Goal: Transaction & Acquisition: Purchase product/service

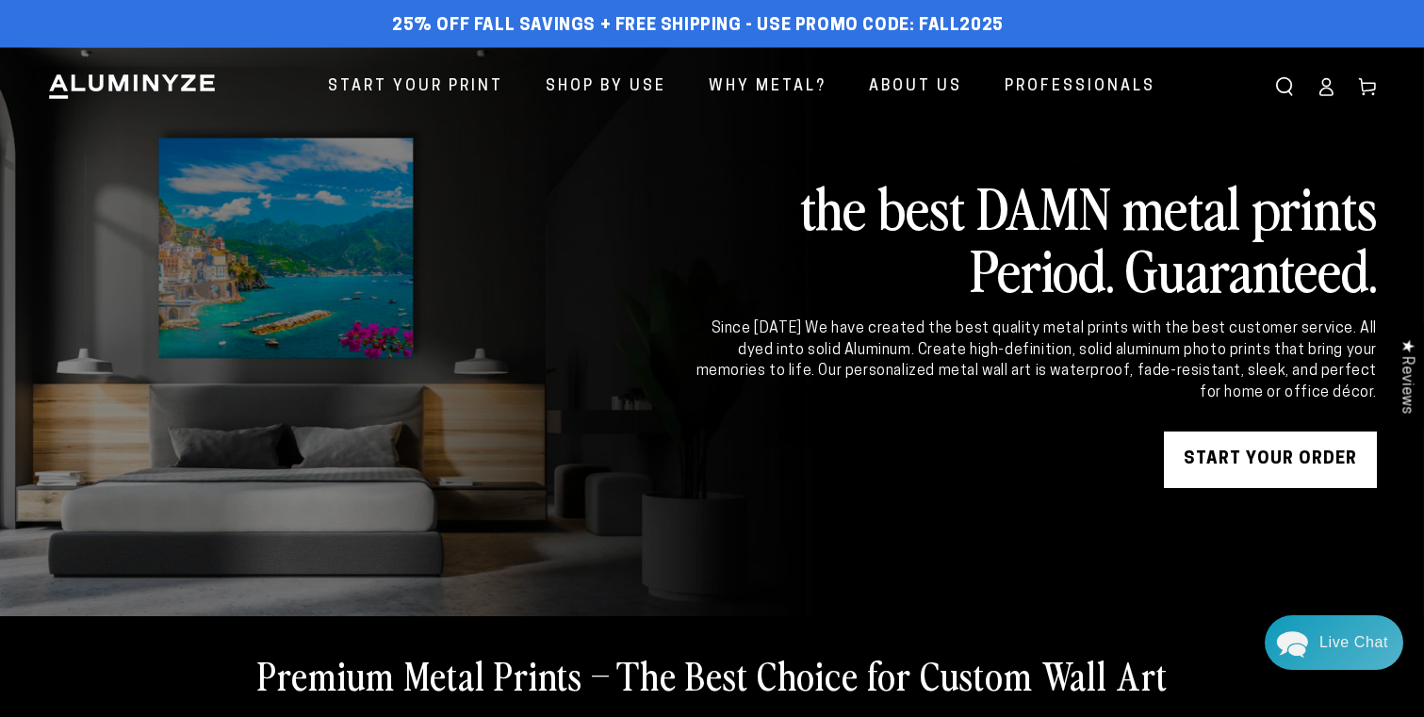
click at [1327, 84] on icon at bounding box center [1325, 86] width 19 height 19
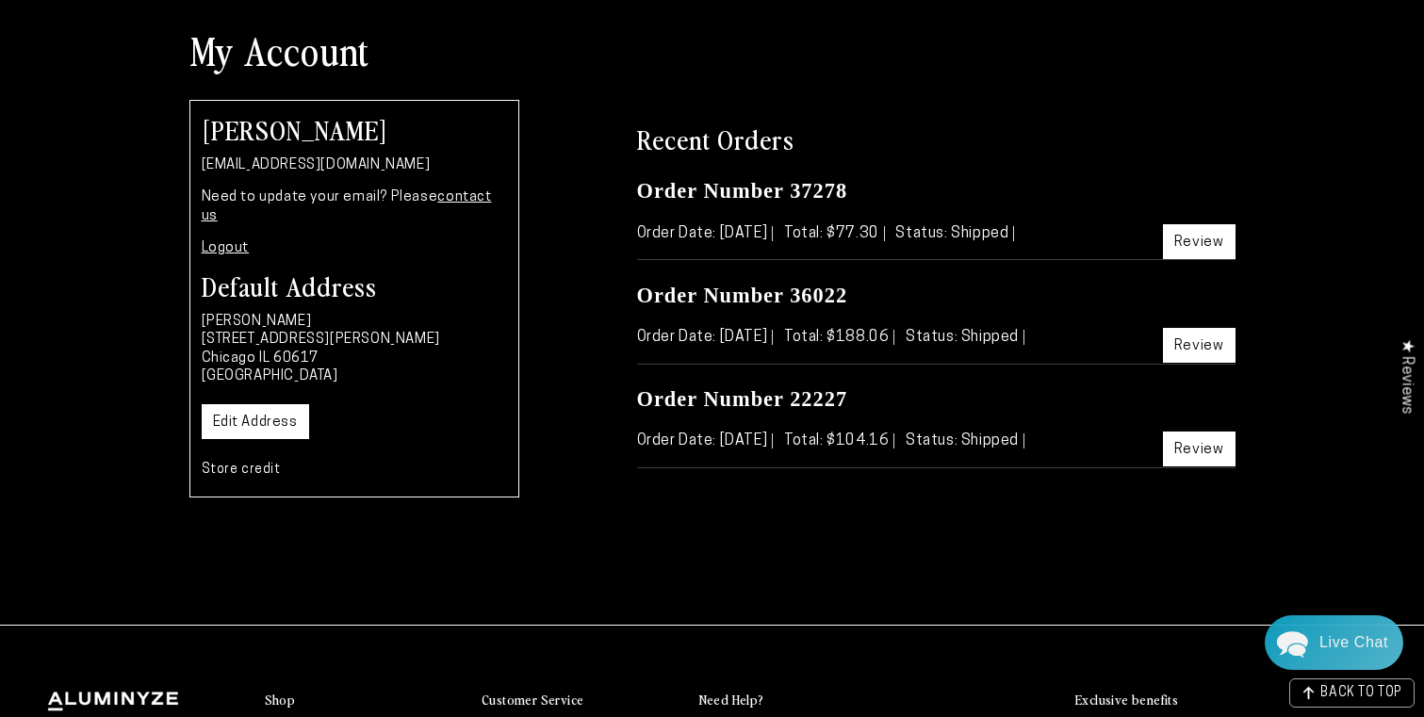
click at [1192, 454] on link "Review" at bounding box center [1199, 448] width 73 height 35
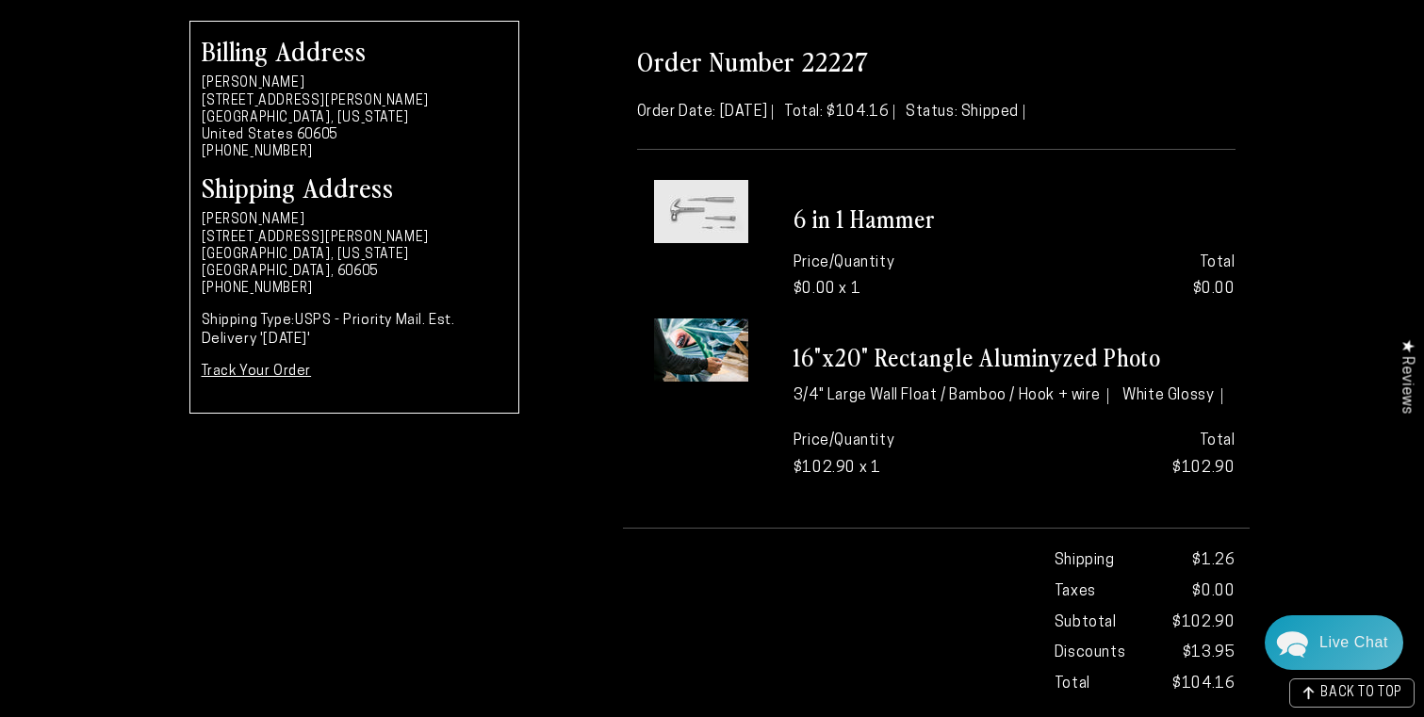
click at [741, 360] on img at bounding box center [701, 349] width 94 height 63
click at [906, 359] on h3 "16"x20" Rectangle Aluminyzed Photo" at bounding box center [1014, 357] width 442 height 31
click at [941, 359] on h3 "16"x20" Rectangle Aluminyzed Photo" at bounding box center [1014, 357] width 442 height 31
click at [952, 402] on ul "3/4" Large Wall Float / Bamboo / Hook + wire White Glossy" at bounding box center [1014, 393] width 442 height 33
click at [969, 377] on ul "3/4" Large Wall Float / Bamboo / Hook + wire White Glossy" at bounding box center [1014, 393] width 442 height 33
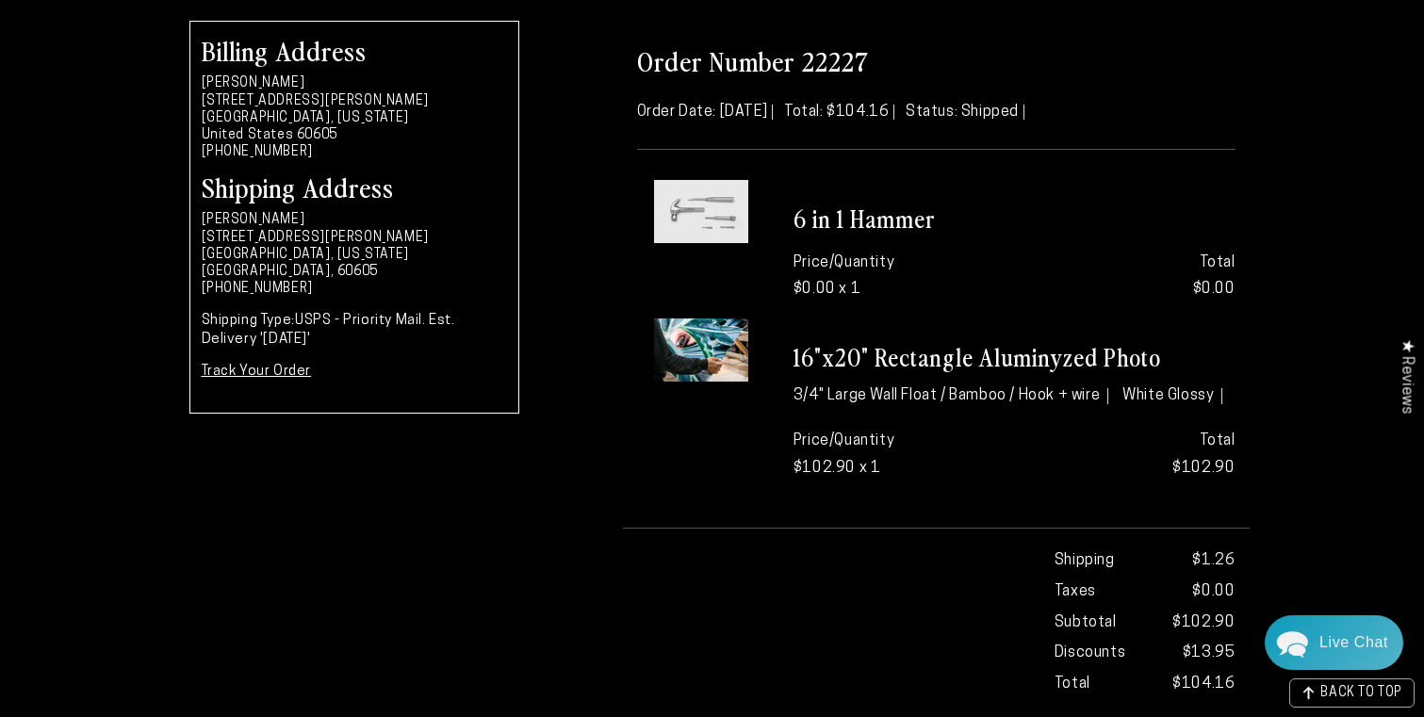
click at [995, 402] on ul "3/4" Large Wall Float / Bamboo / Hook + wire White Glossy" at bounding box center [1014, 393] width 442 height 33
click at [985, 397] on li "3/4" Large Wall Float / Bamboo / Hook + wire" at bounding box center [950, 396] width 315 height 17
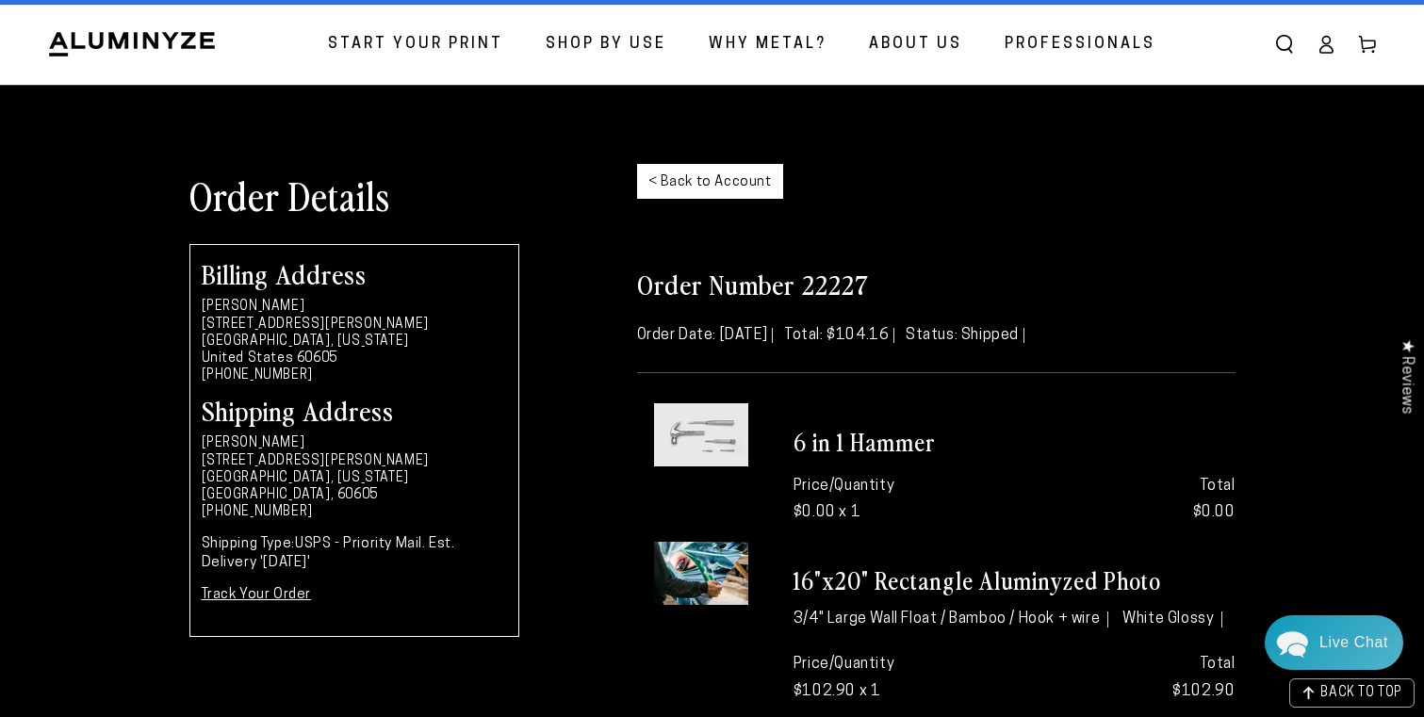
scroll to position [-1, 0]
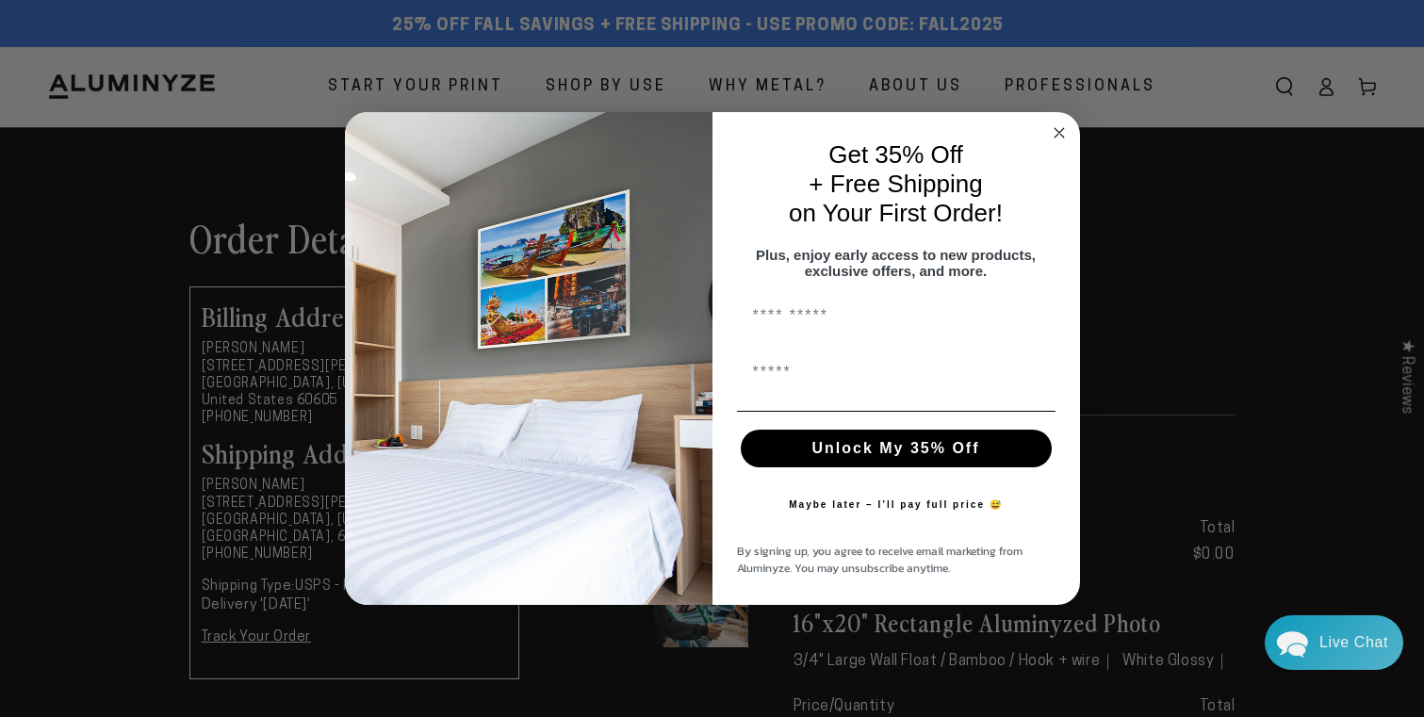
click at [1061, 132] on circle "Close dialog" at bounding box center [1059, 133] width 22 height 22
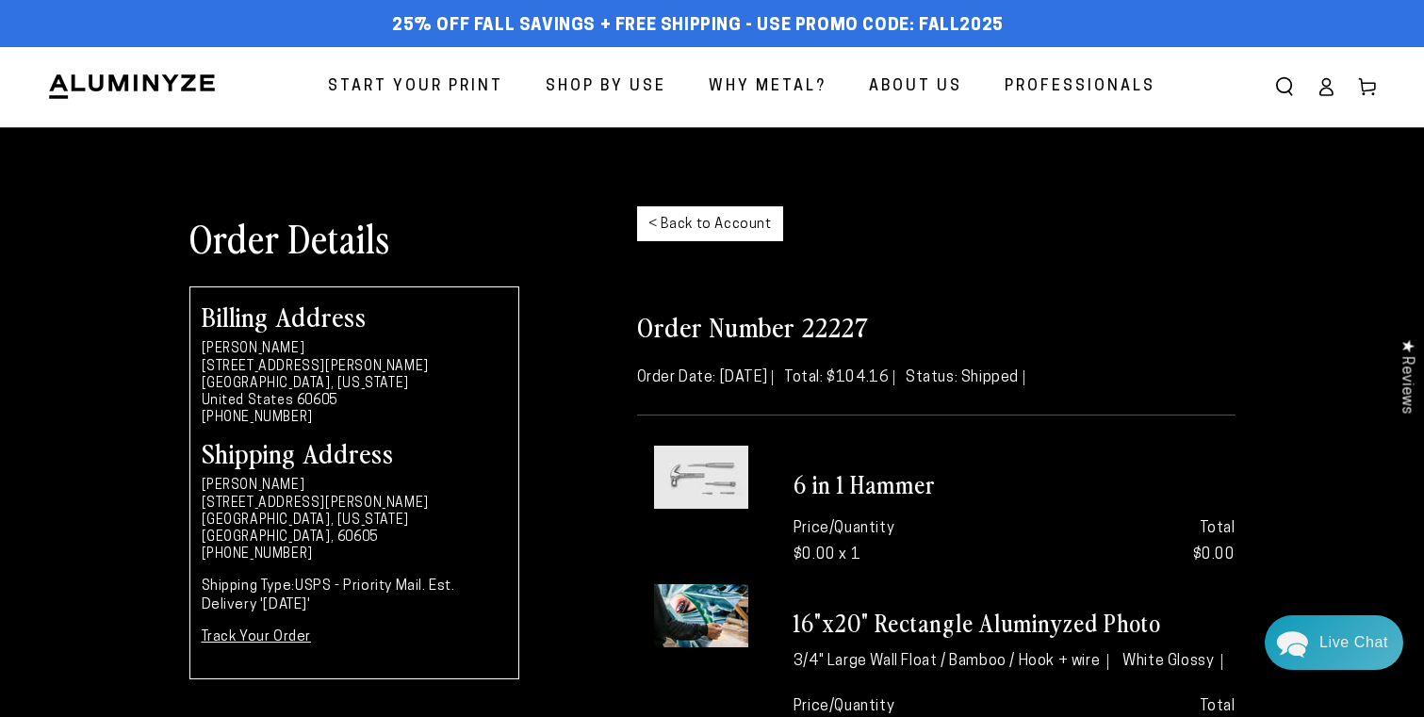
scroll to position [0, 0]
click at [701, 233] on link "< Back to Account" at bounding box center [710, 223] width 146 height 35
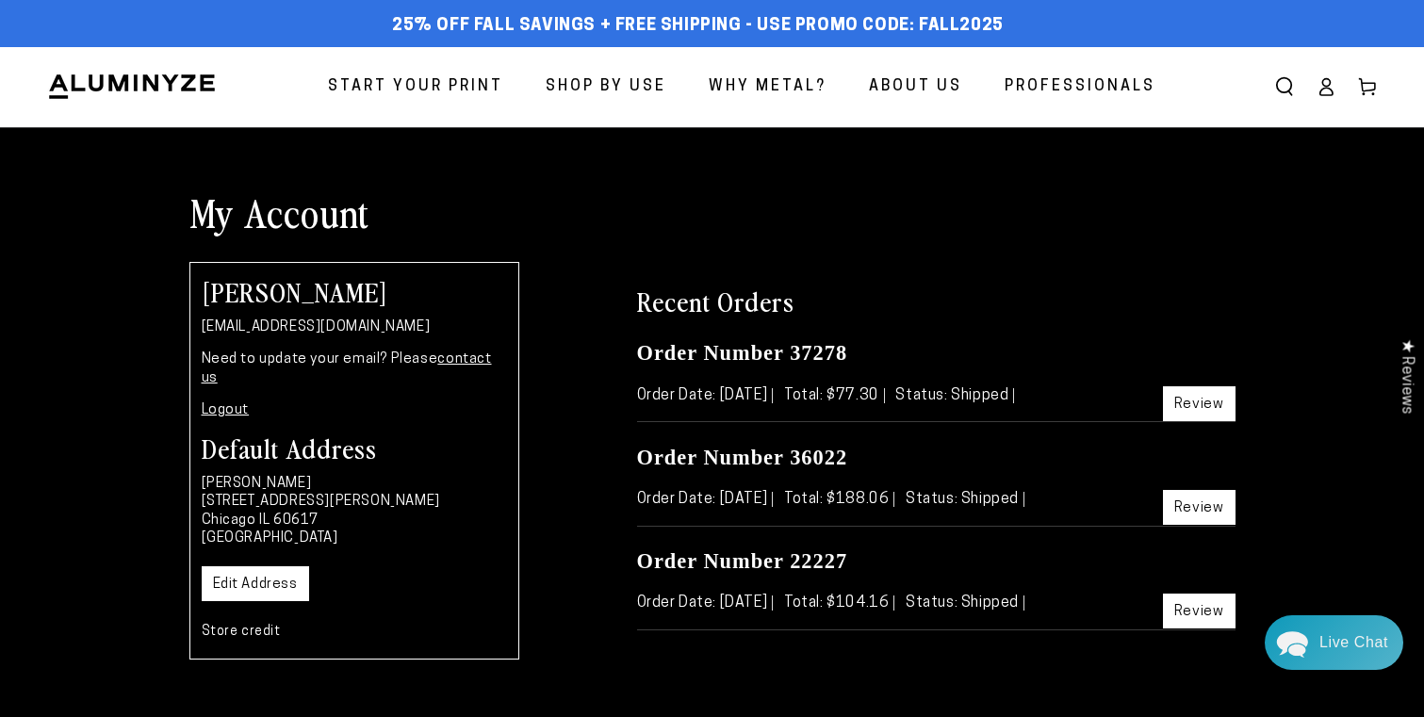
click at [1189, 510] on link "Review" at bounding box center [1199, 507] width 73 height 35
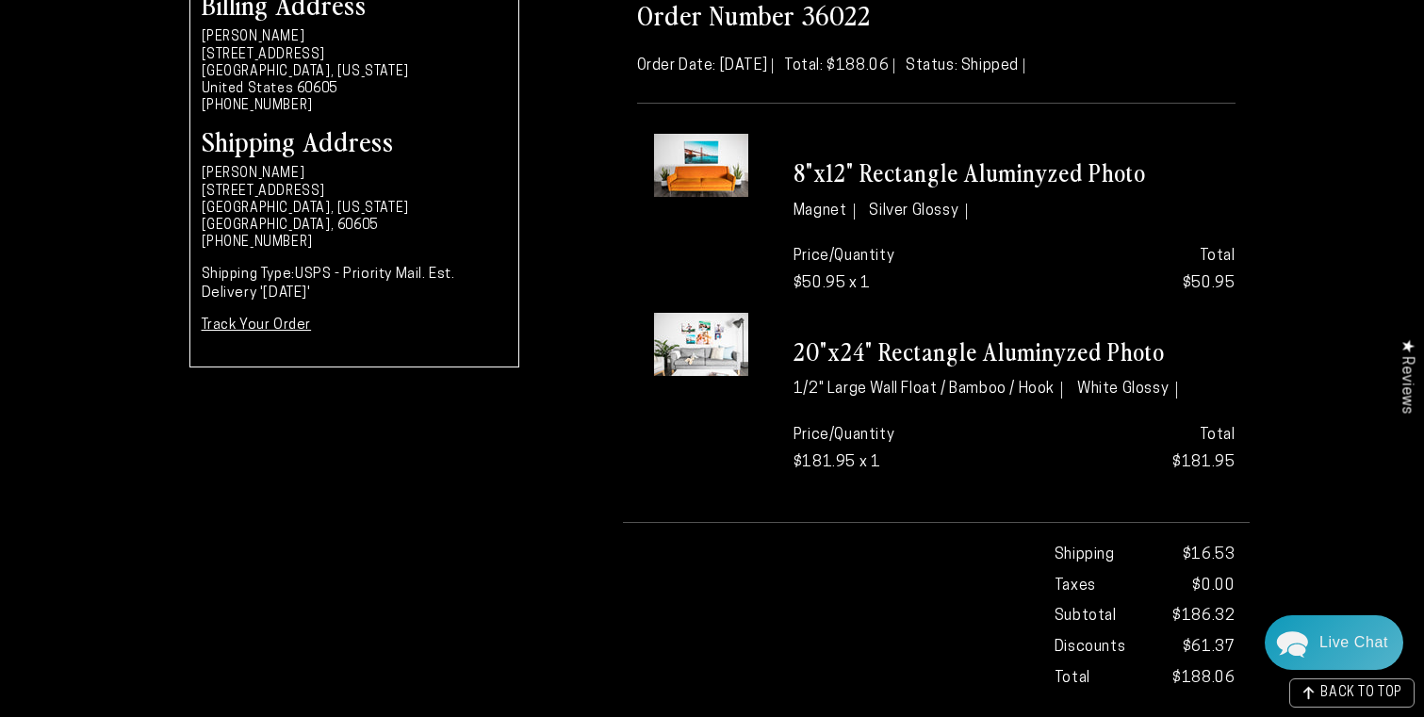
click at [718, 442] on div at bounding box center [701, 402] width 156 height 179
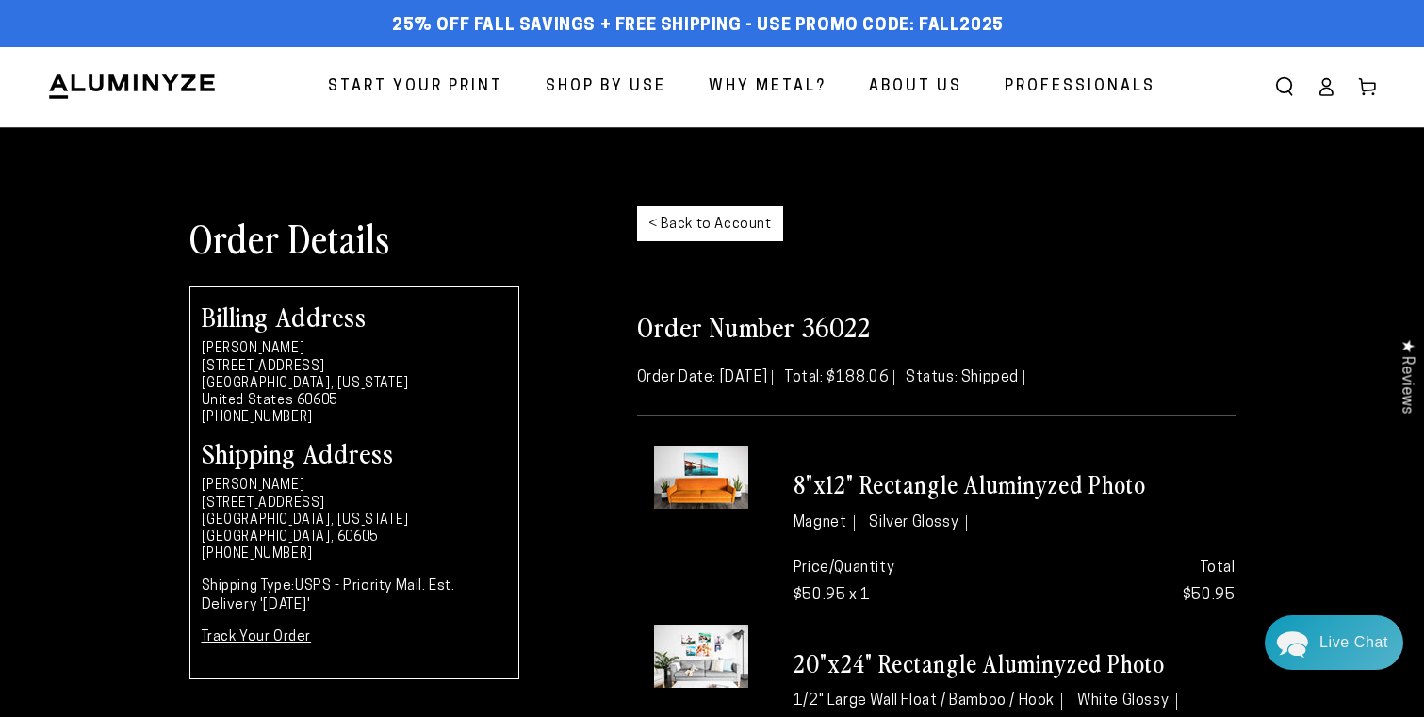
click at [465, 91] on span "Start Your Print" at bounding box center [415, 86] width 175 height 27
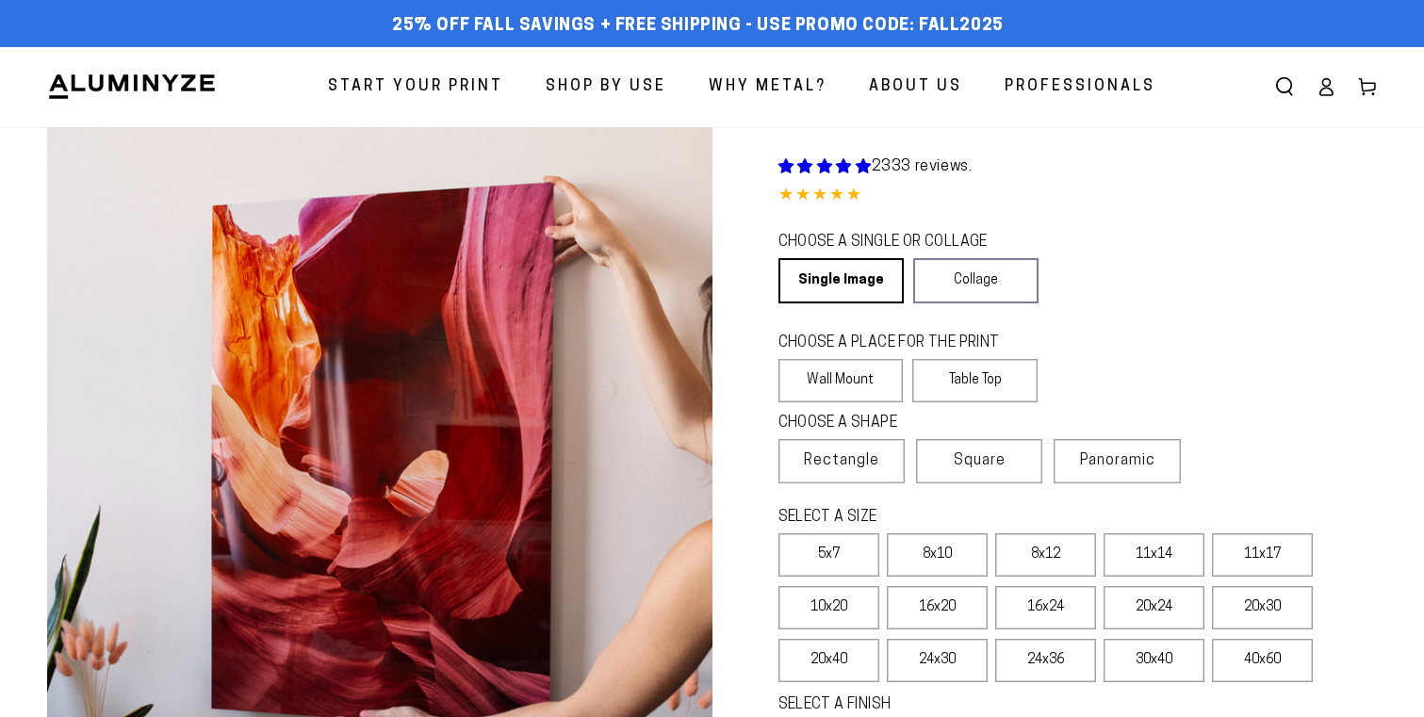
select select "**********"
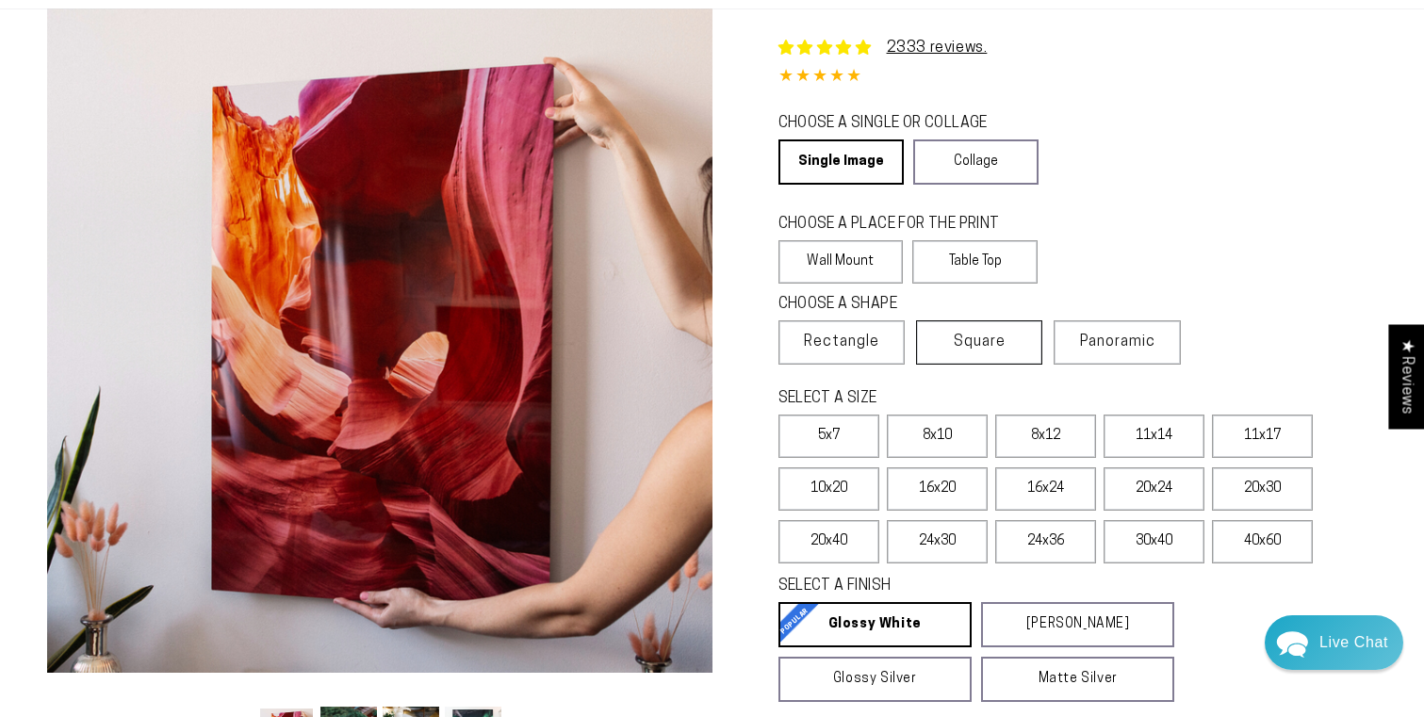
scroll to position [130, 0]
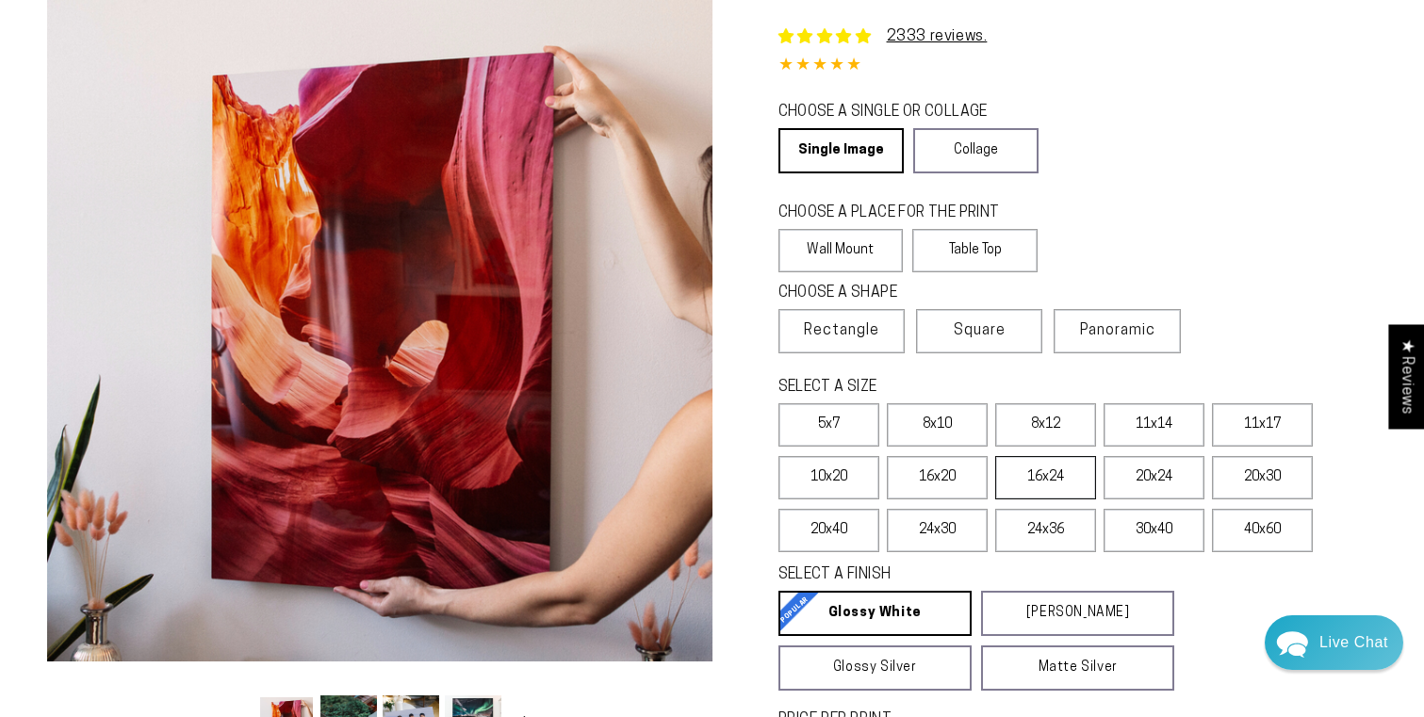
click at [1065, 483] on label "16x24" at bounding box center [1045, 477] width 101 height 43
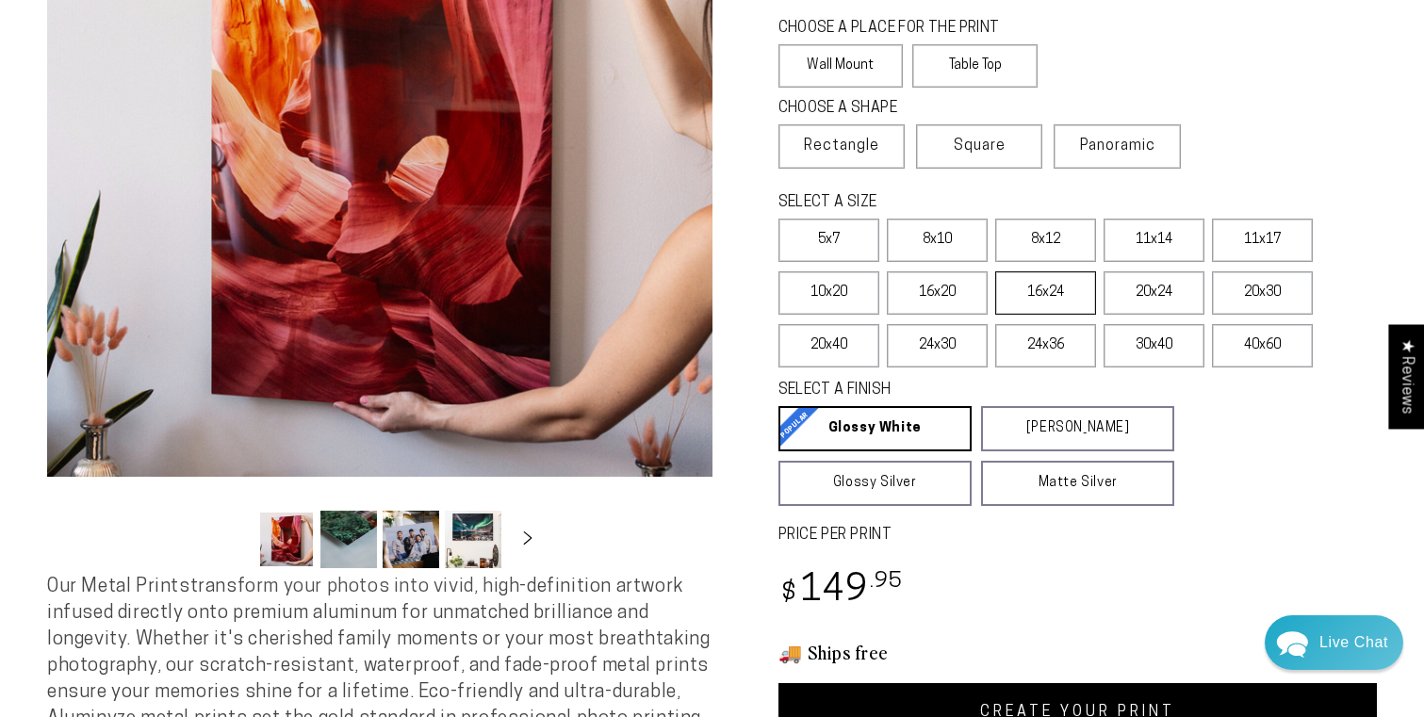
scroll to position [320, 0]
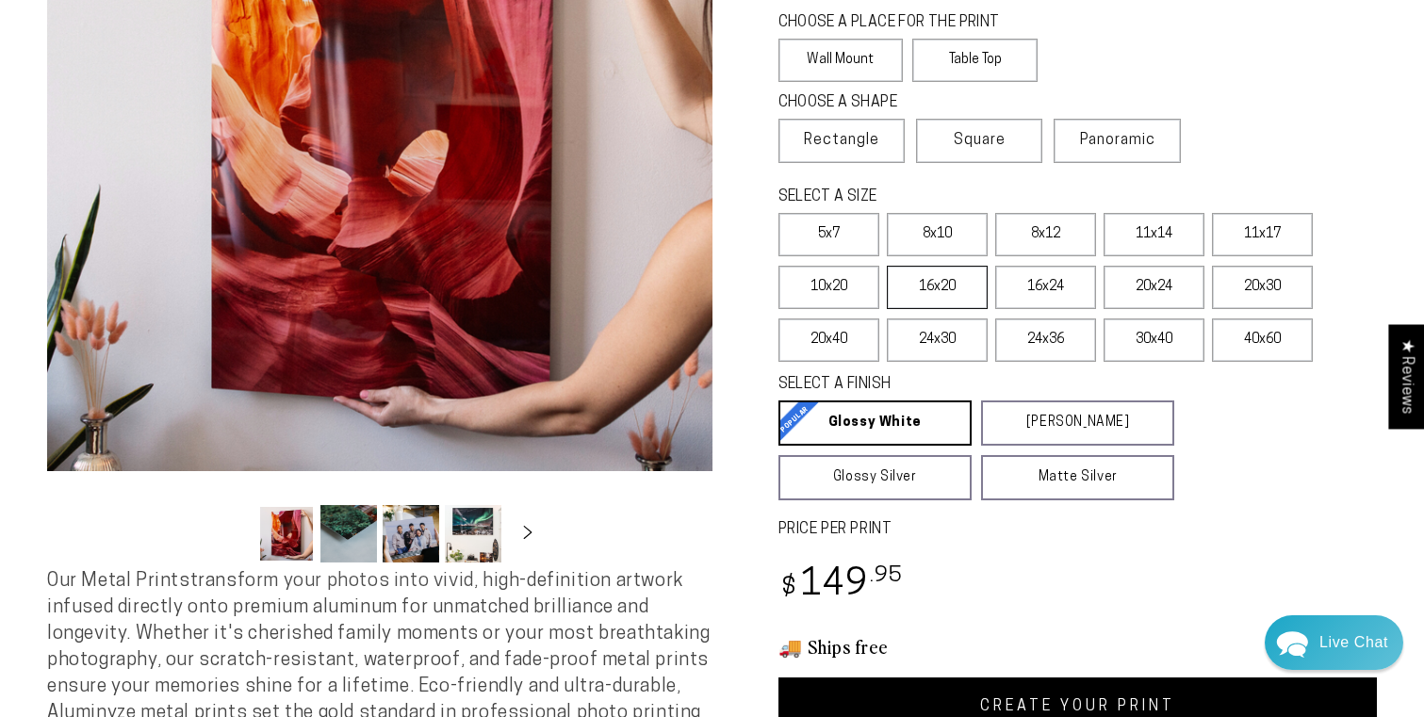
click at [960, 284] on label "16x20" at bounding box center [937, 287] width 101 height 43
click at [1050, 222] on label "8x12" at bounding box center [1045, 234] width 101 height 43
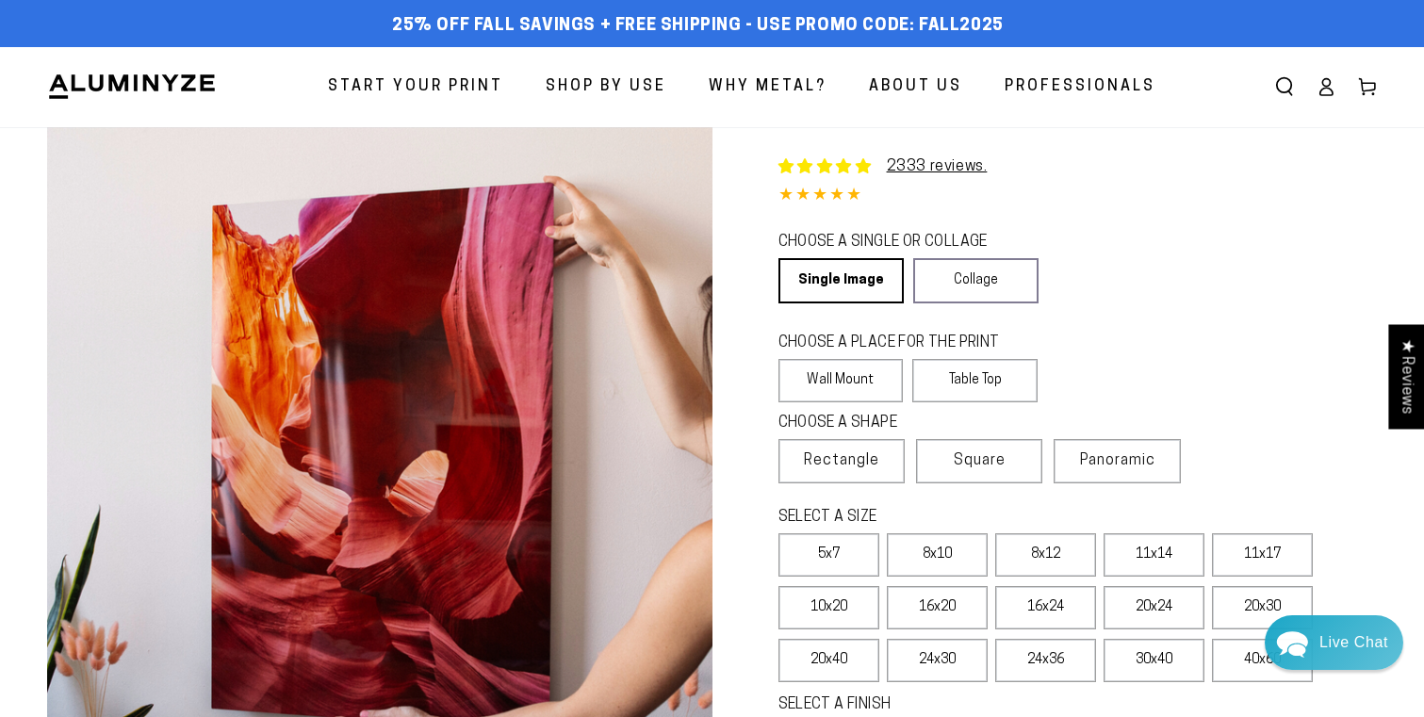
click at [1018, 212] on div "2333 reviews. Single Product 4.85 / 5.0 (2265) 2265 total reviews CHOOSE A SING…" at bounding box center [1044, 591] width 665 height 929
click at [397, 78] on span "Start Your Print" at bounding box center [415, 86] width 175 height 27
select select "**********"
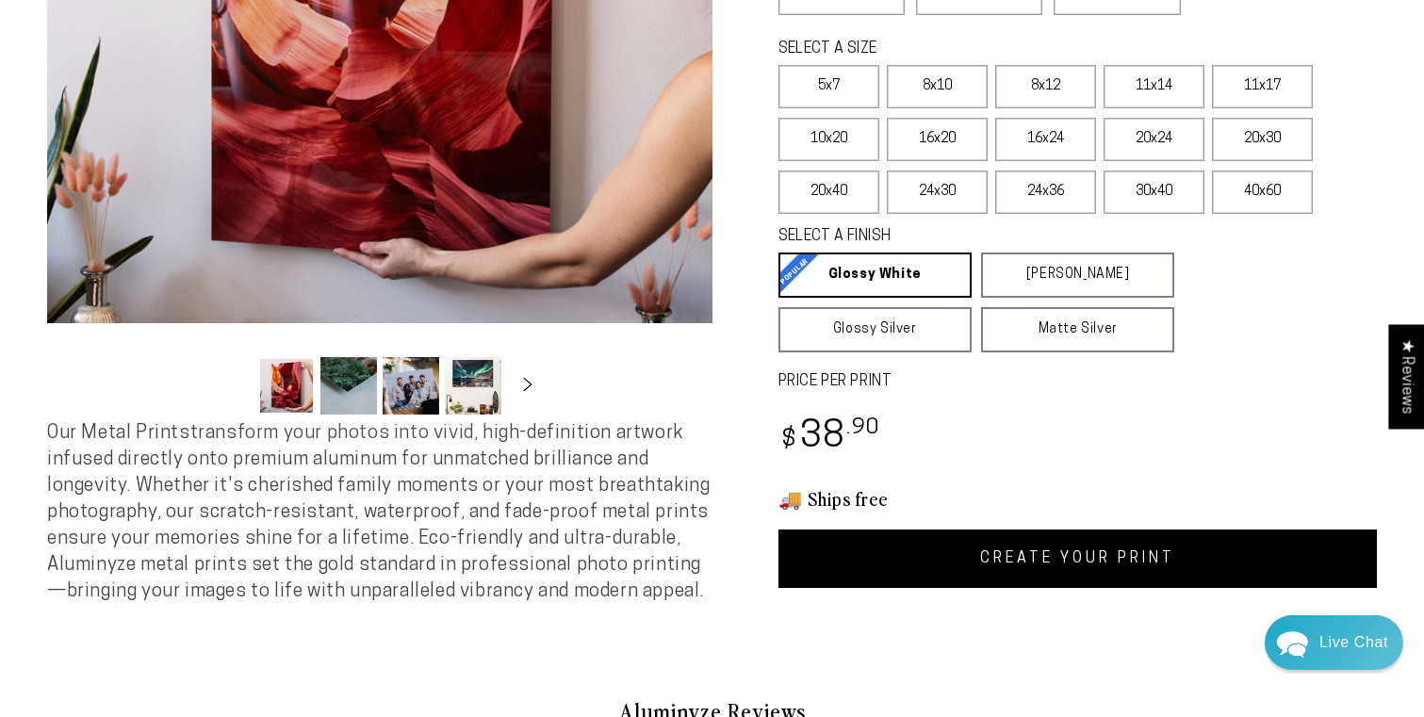
scroll to position [341, 0]
